Goal: Information Seeking & Learning: Check status

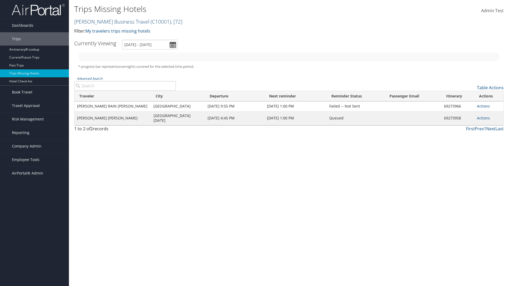
click at [109, 21] on link "[PERSON_NAME] Business Travel ( C10001 ) , [ 72 ]" at bounding box center [128, 21] width 108 height 7
click at [0, 0] on link "[PERSON_NAME] Business Travel, [72]" at bounding box center [0, 0] width 0 height 0
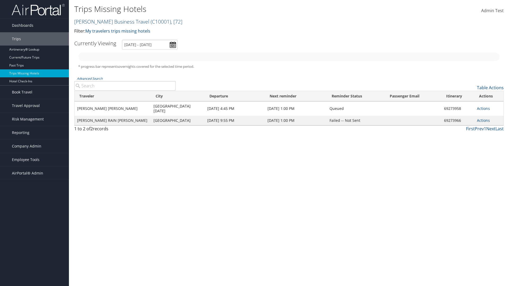
click at [109, 21] on link "[PERSON_NAME] Business Travel ( C10001 ) , [ 72 ]" at bounding box center [128, 21] width 108 height 7
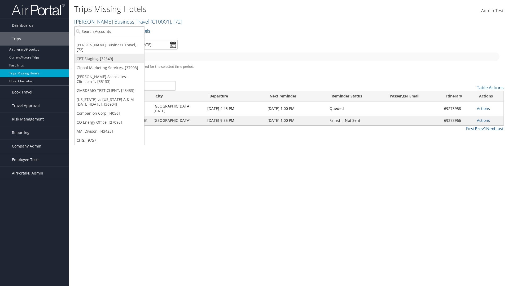
click at [109, 54] on link "CBT Staging, [32649]" at bounding box center [110, 58] width 70 height 9
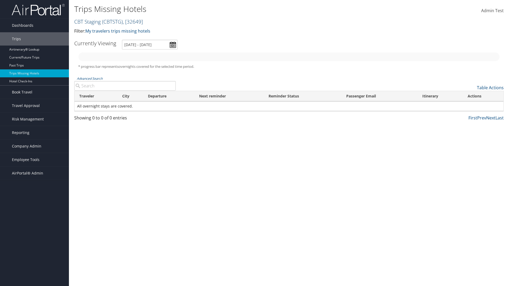
click at [88, 21] on link "CBT Staging ( CBTSTG ) , [ 32649 ]" at bounding box center [108, 21] width 69 height 7
click at [0, 0] on link "Global Marketing Services, [37903]" at bounding box center [0, 0] width 0 height 0
click at [490, 88] on link "Table Actions" at bounding box center [490, 88] width 27 height 6
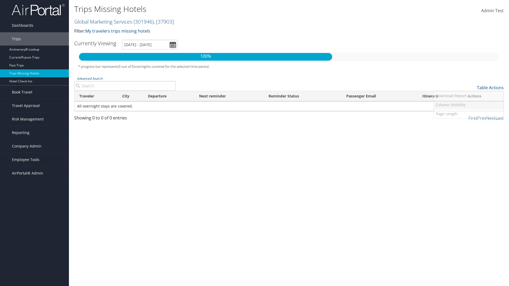
click at [469, 105] on link "Column Visibility" at bounding box center [469, 105] width 70 height 9
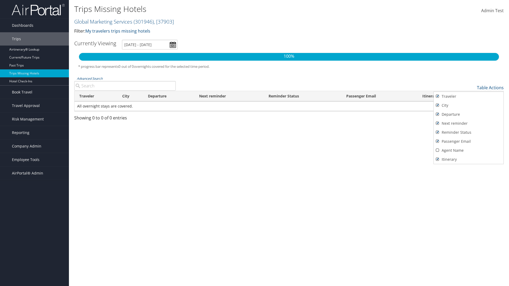
click at [469, 151] on link "Agent Name" at bounding box center [469, 150] width 70 height 9
click at [255, 143] on div at bounding box center [254, 143] width 509 height 286
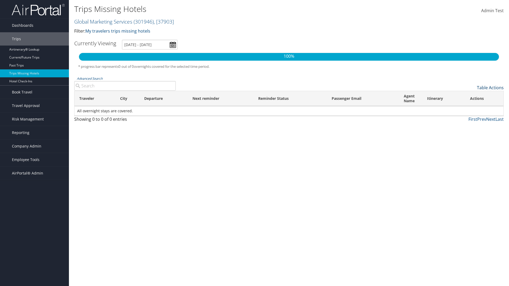
click at [490, 88] on link "Table Actions" at bounding box center [490, 88] width 27 height 6
click at [469, 114] on link "Page Length" at bounding box center [469, 114] width 70 height 9
click at [469, 124] on link "100" at bounding box center [469, 123] width 70 height 9
click at [95, 99] on th "Traveler" at bounding box center [95, 98] width 41 height 15
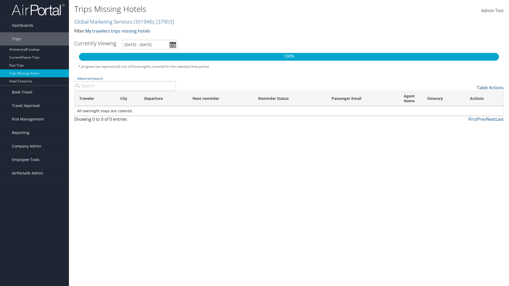
click at [127, 99] on th "City" at bounding box center [127, 98] width 24 height 15
click at [164, 99] on th "Departure" at bounding box center [163, 98] width 48 height 15
click at [363, 99] on th "Passenger Email" at bounding box center [363, 98] width 72 height 15
